Goal: Task Accomplishment & Management: Use online tool/utility

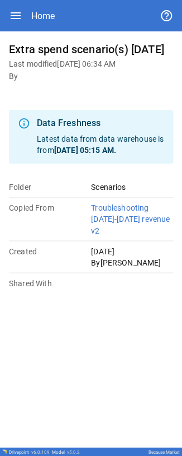
click at [16, 16] on icon "button" at bounding box center [16, 15] width 10 height 7
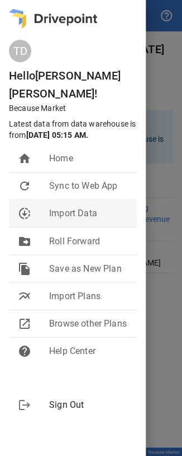
click at [74, 207] on span "Import Data" at bounding box center [88, 213] width 79 height 13
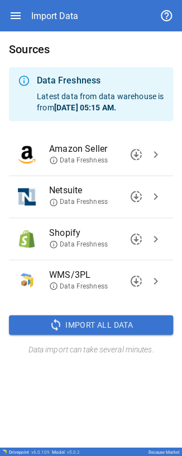
click at [157, 235] on span "chevron_right" at bounding box center [155, 238] width 13 height 13
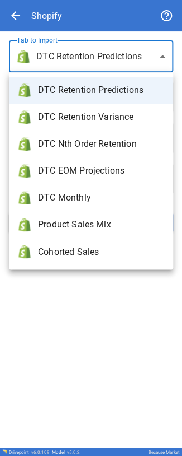
click at [83, 47] on body "**********" at bounding box center [91, 228] width 182 height 456
click at [96, 323] on div at bounding box center [91, 228] width 182 height 456
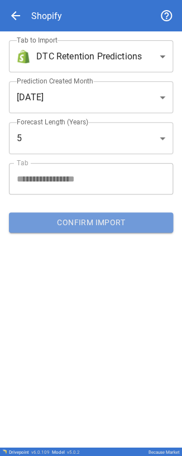
click at [78, 219] on button "Confirm Import" at bounding box center [91, 222] width 165 height 20
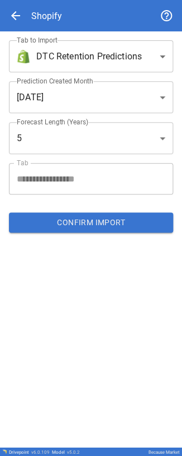
click at [16, 11] on span "arrow_back" at bounding box center [15, 15] width 13 height 13
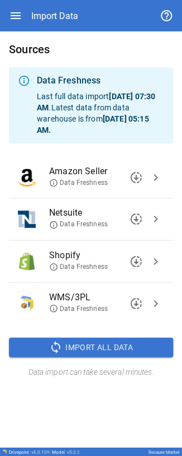
click at [65, 221] on span "Data Freshness" at bounding box center [78, 224] width 59 height 10
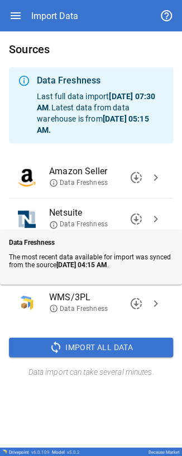
drag, startPoint x: 65, startPoint y: 221, endPoint x: 80, endPoint y: 222, distance: 14.7
click at [67, 221] on span "Data Freshness" at bounding box center [78, 224] width 59 height 10
click at [175, 296] on div "Sources Data Freshness Last full data import [DATE] 07:30 AM . Latest data from…" at bounding box center [91, 208] width 182 height 355
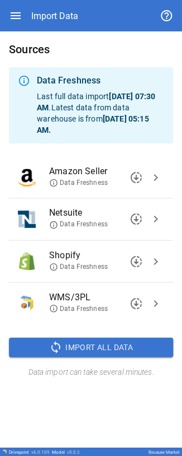
click at [55, 266] on icon at bounding box center [53, 266] width 9 height 9
